Goal: Find specific page/section: Find specific page/section

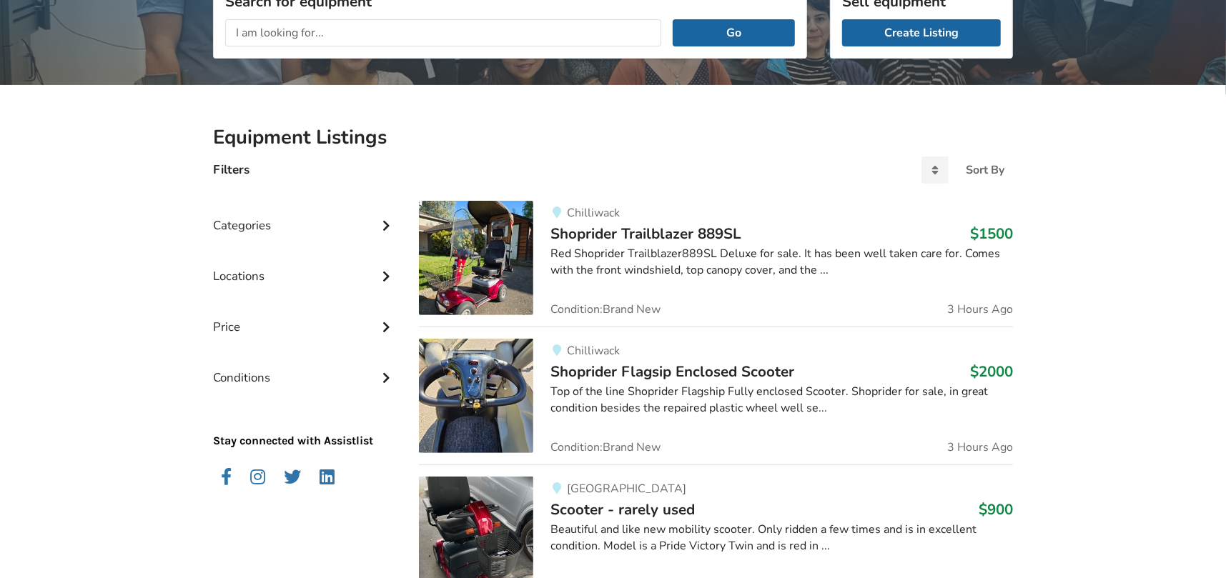
scroll to position [214, 0]
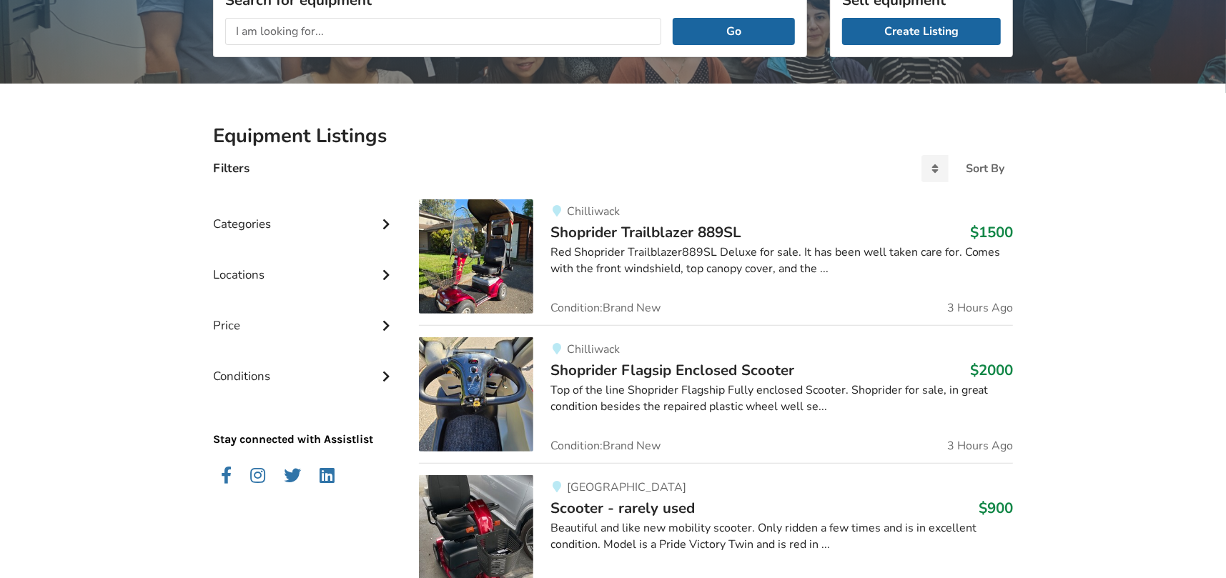
click at [243, 277] on div "Locations" at bounding box center [304, 264] width 183 height 51
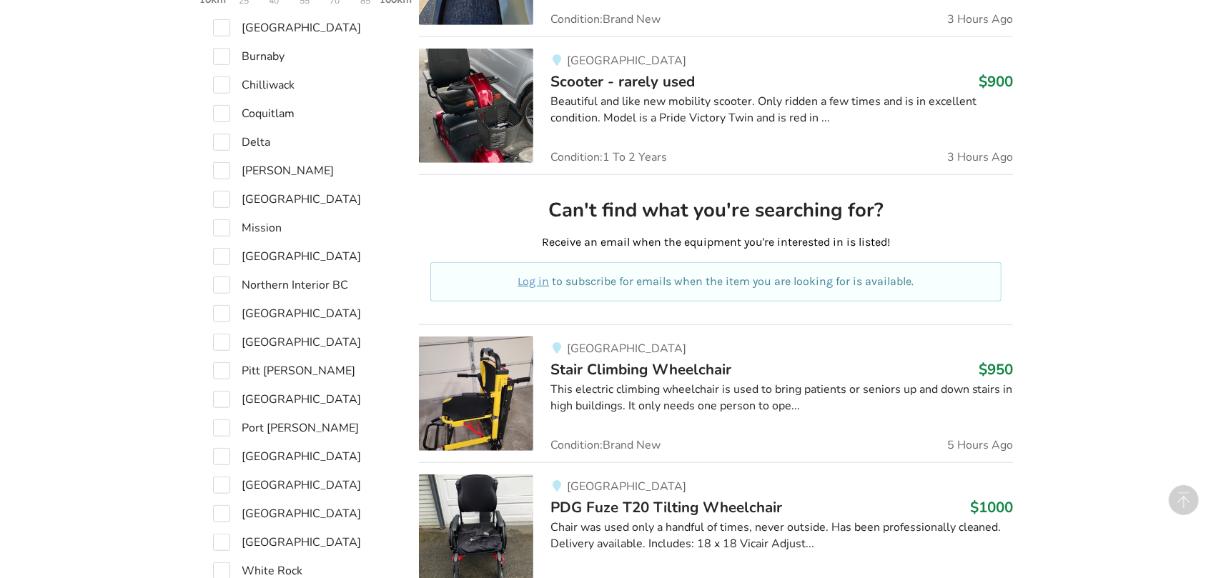
scroll to position [643, 0]
click at [219, 514] on label "[GEOGRAPHIC_DATA]" at bounding box center [287, 512] width 148 height 17
checkbox input "true"
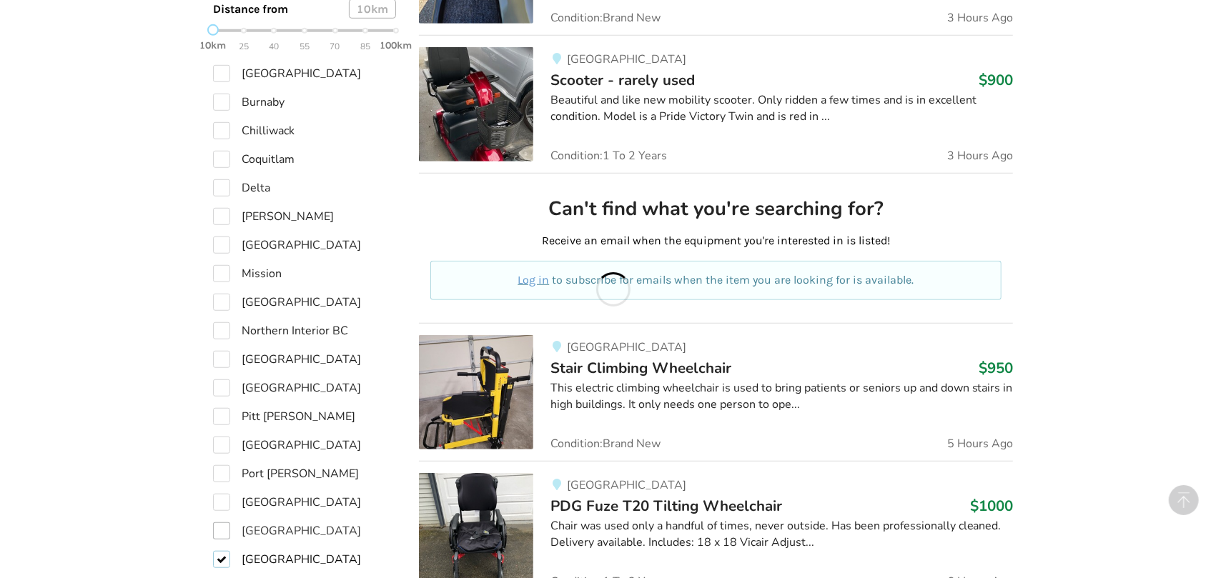
scroll to position [689, 0]
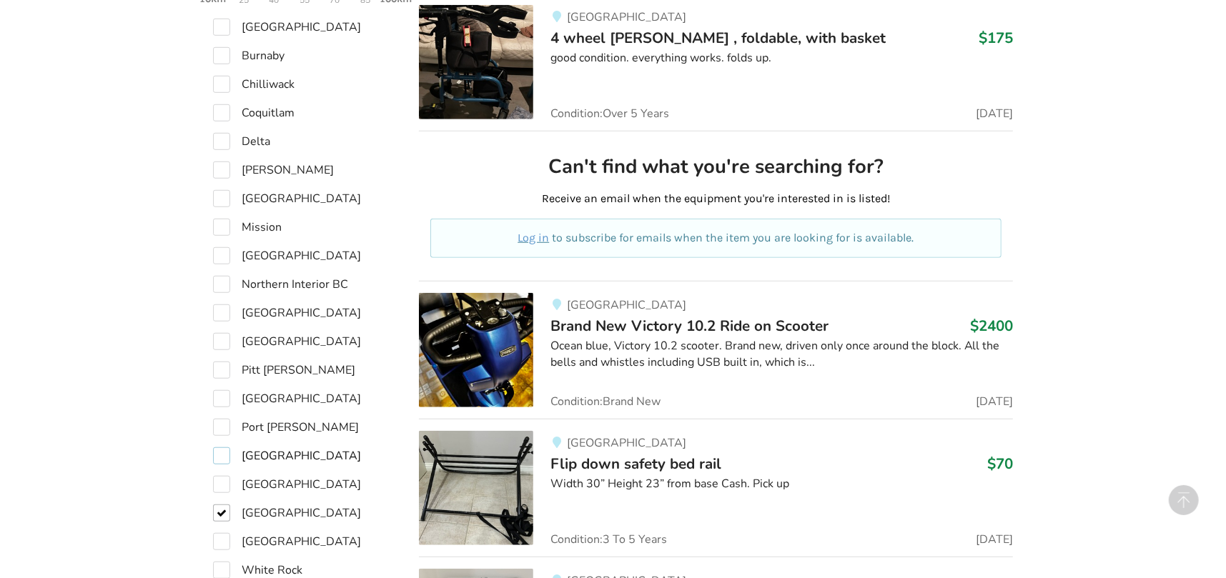
click at [221, 458] on label "[GEOGRAPHIC_DATA]" at bounding box center [287, 455] width 148 height 17
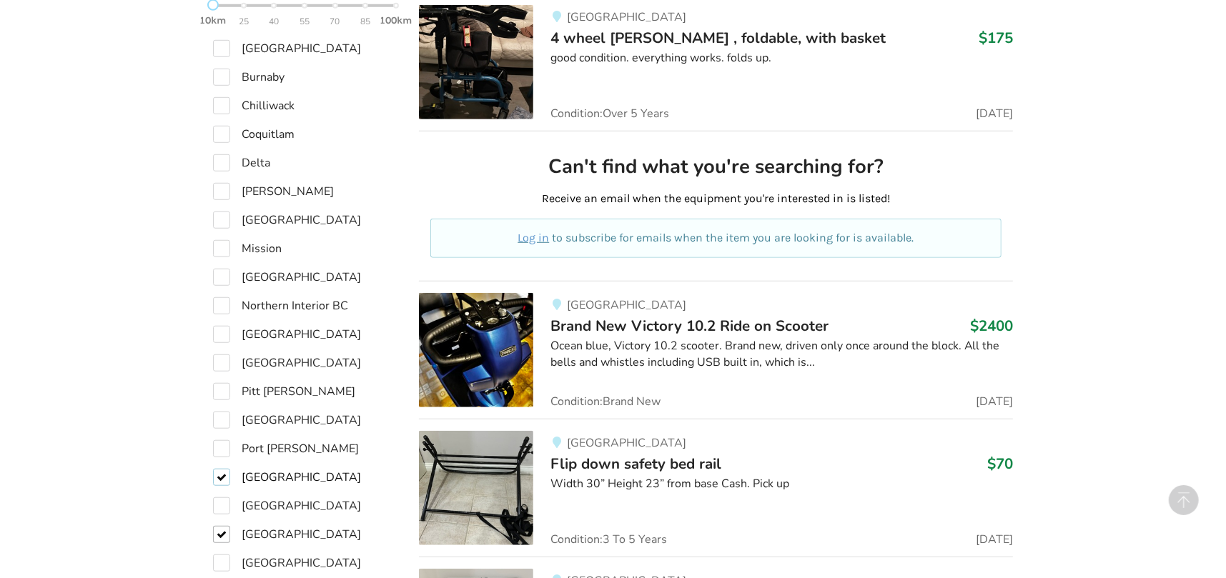
checkbox input "true"
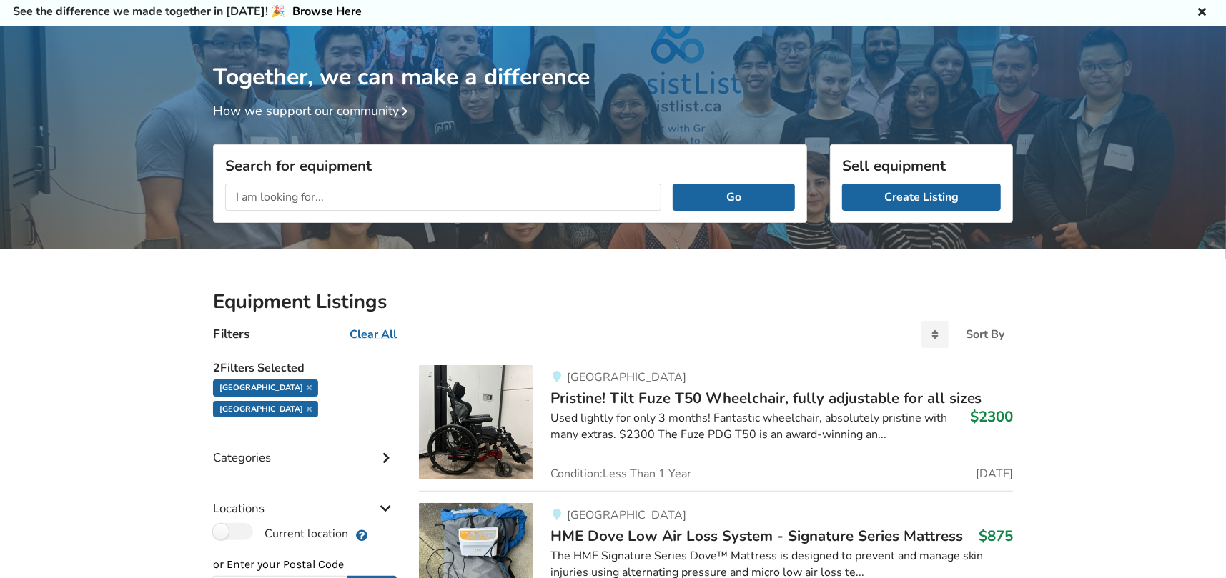
scroll to position [47, 0]
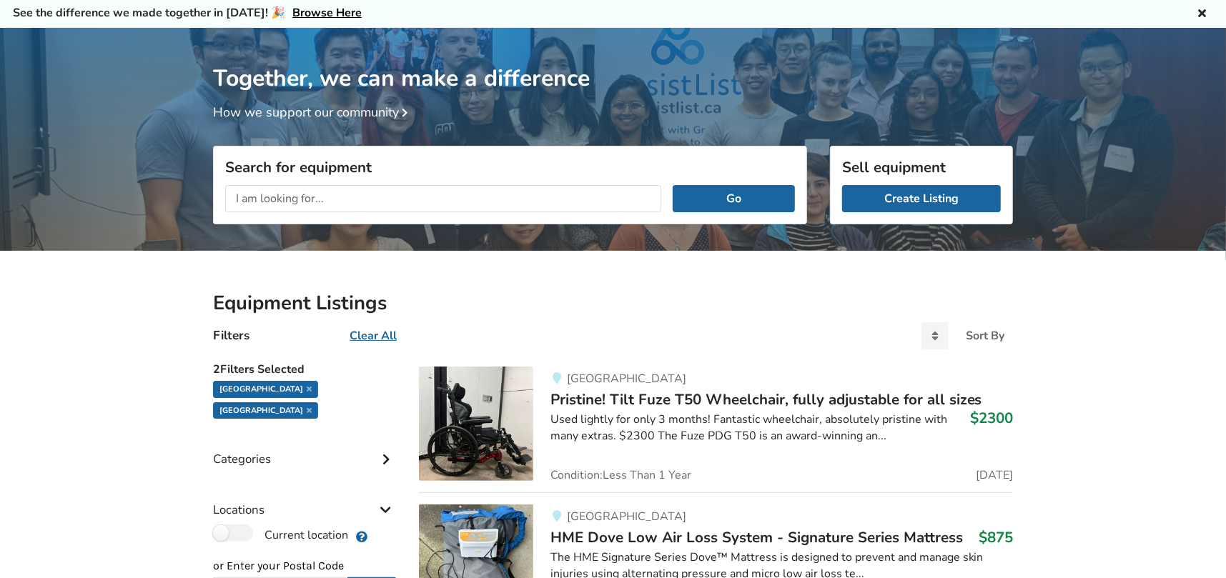
click at [247, 438] on div "Categories" at bounding box center [304, 448] width 183 height 51
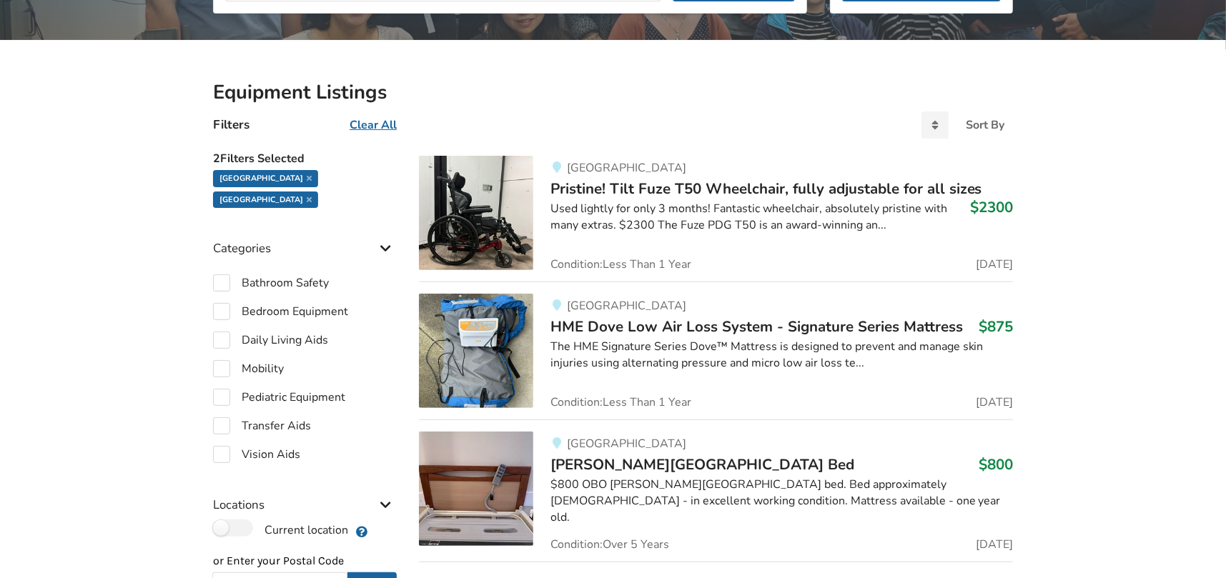
scroll to position [260, 0]
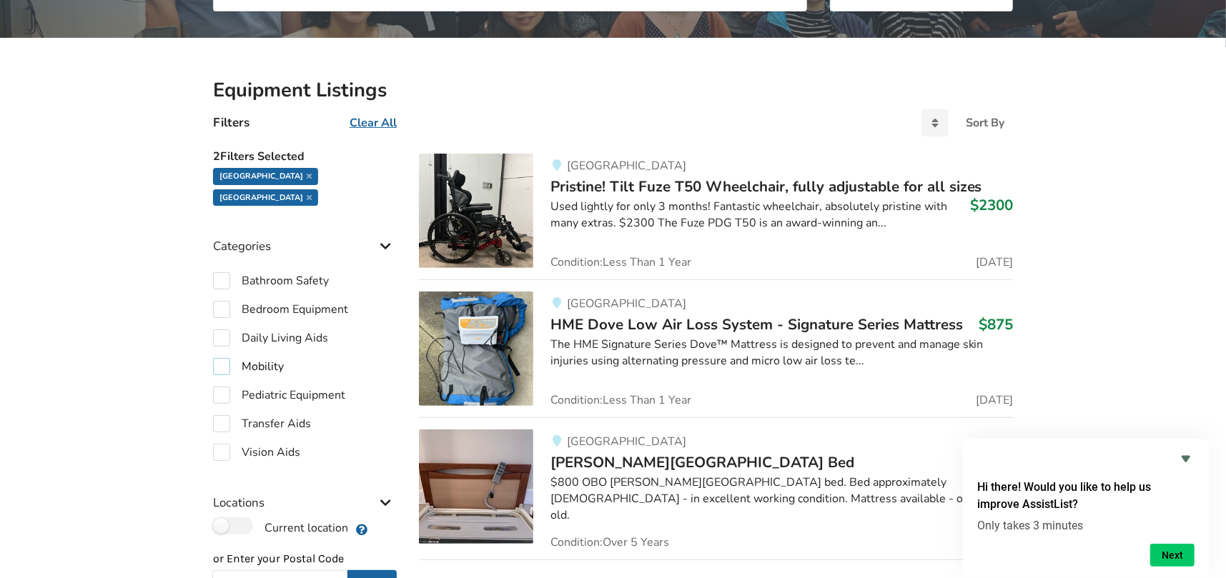
click at [260, 358] on label "Mobility" at bounding box center [248, 366] width 71 height 17
checkbox input "true"
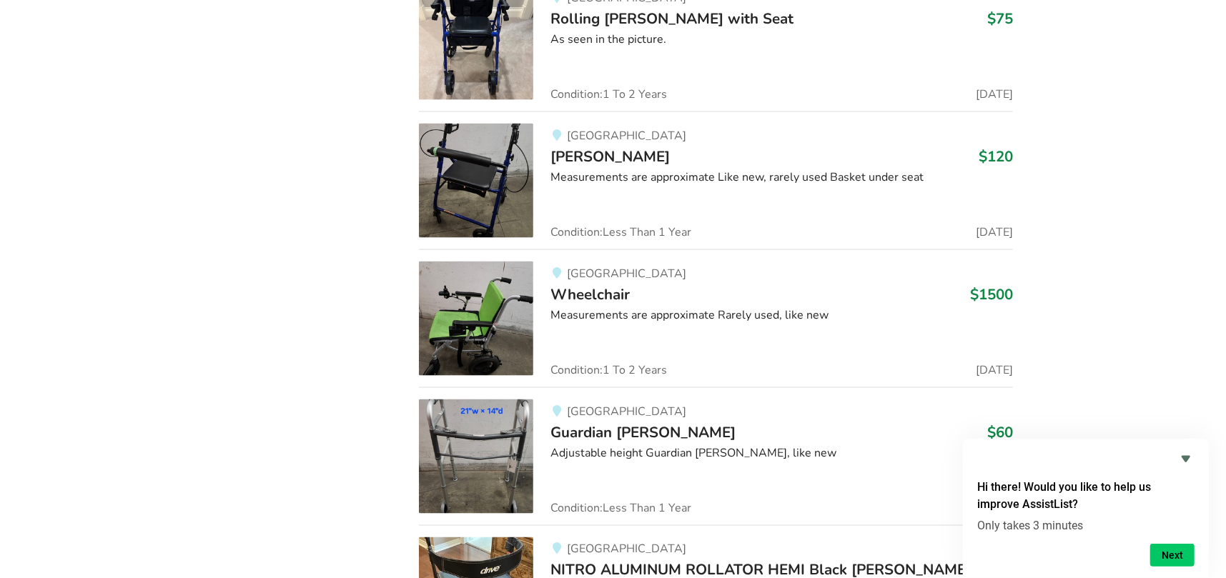
scroll to position [5288, 0]
